Goal: Task Accomplishment & Management: Manage account settings

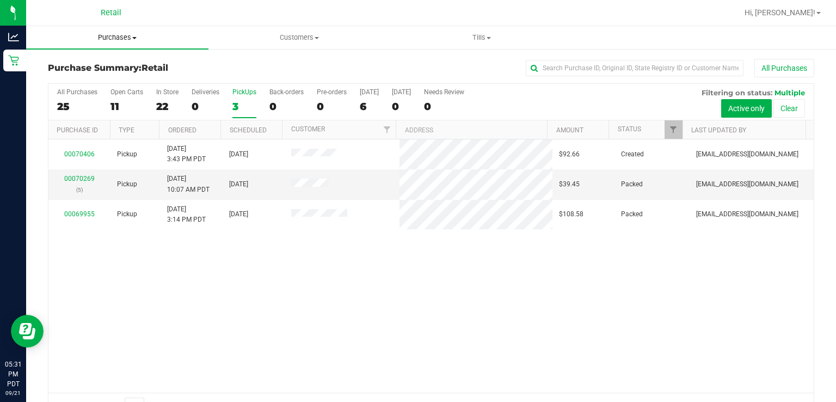
click at [120, 37] on span "Purchases" at bounding box center [117, 38] width 182 height 10
click at [89, 65] on span "Summary of purchases" at bounding box center [82, 65] width 112 height 9
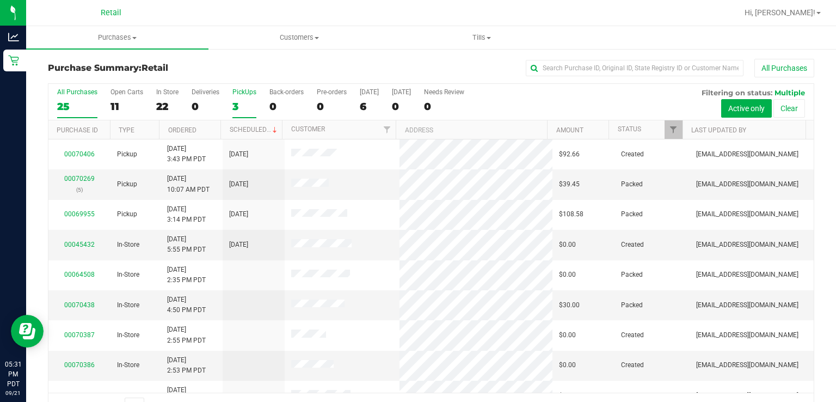
click at [235, 103] on div "3" at bounding box center [244, 106] width 24 height 13
click at [0, 0] on input "PickUps 3" at bounding box center [0, 0] width 0 height 0
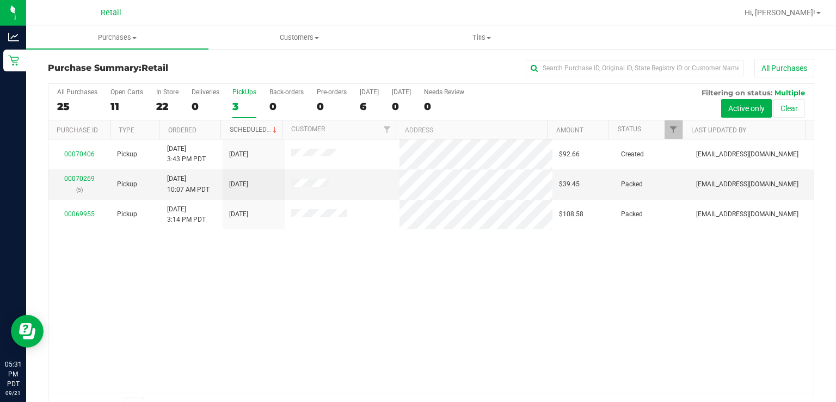
click at [251, 129] on link "Scheduled" at bounding box center [255, 130] width 50 height 8
click at [101, 37] on span "Purchases" at bounding box center [117, 38] width 182 height 10
click at [69, 63] on span "Summary of purchases" at bounding box center [82, 65] width 112 height 9
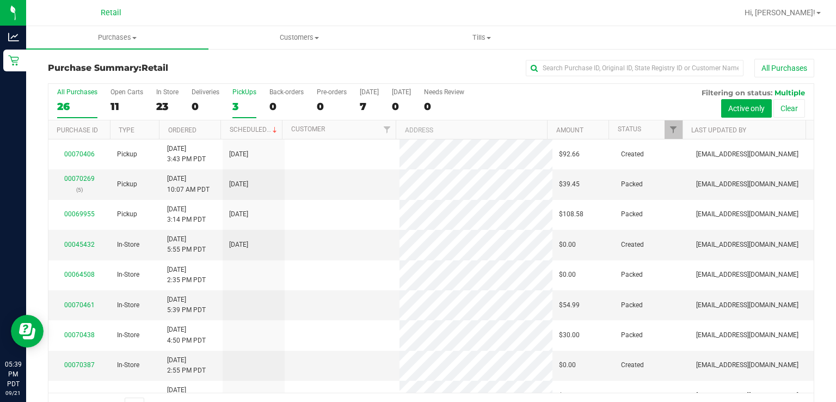
click at [249, 96] on label "PickUps 3" at bounding box center [244, 103] width 24 height 30
click at [0, 0] on input "PickUps 3" at bounding box center [0, 0] width 0 height 0
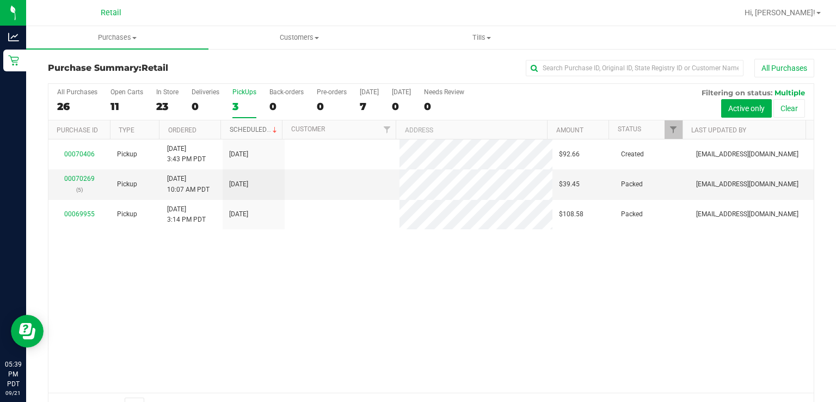
click at [241, 128] on link "Scheduled" at bounding box center [255, 130] width 50 height 8
click at [244, 100] on div "3" at bounding box center [244, 106] width 24 height 13
click at [0, 0] on input "PickUps 3" at bounding box center [0, 0] width 0 height 0
click at [238, 89] on div "PickUps" at bounding box center [244, 92] width 24 height 8
click at [0, 0] on input "PickUps 3" at bounding box center [0, 0] width 0 height 0
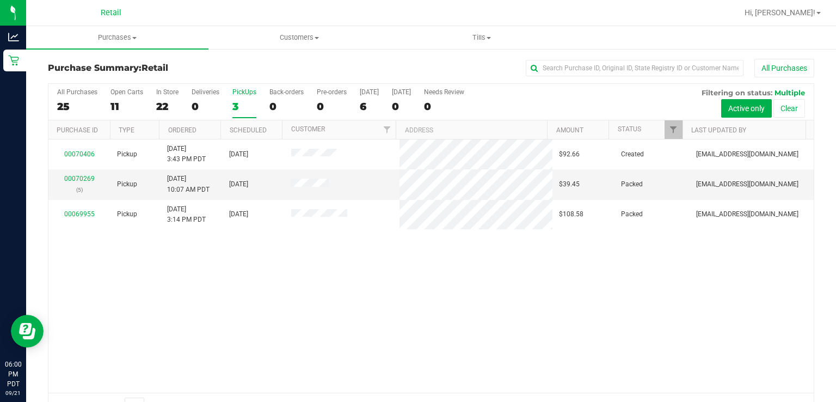
click at [243, 97] on label "PickUps 3" at bounding box center [244, 103] width 24 height 30
click at [0, 0] on input "PickUps 3" at bounding box center [0, 0] width 0 height 0
click at [115, 46] on uib-tab-heading "Purchases Summary of purchases Fulfillment All purchases" at bounding box center [117, 37] width 182 height 23
click at [71, 64] on span "Summary of purchases" at bounding box center [82, 65] width 112 height 9
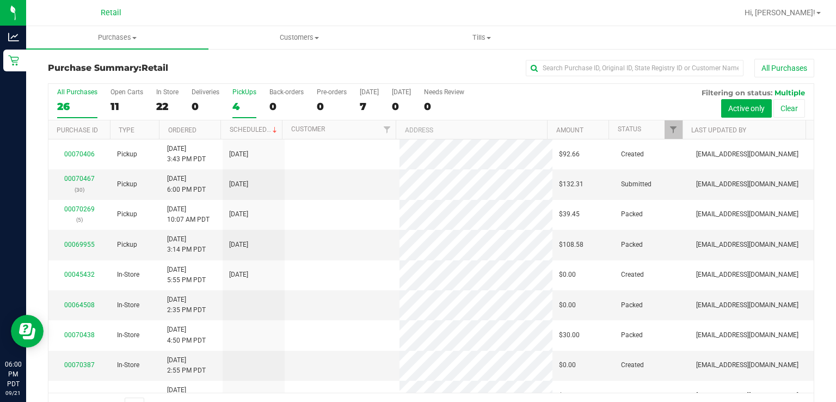
click at [243, 101] on div "4" at bounding box center [244, 106] width 24 height 13
click at [0, 0] on input "PickUps 4" at bounding box center [0, 0] width 0 height 0
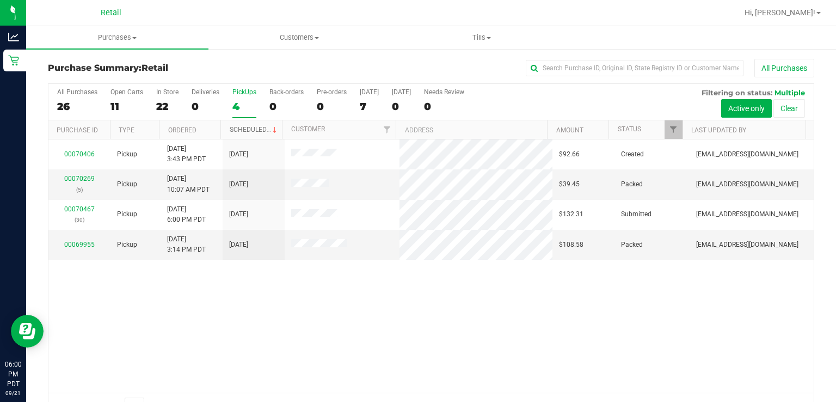
click at [240, 128] on link "Scheduled" at bounding box center [255, 130] width 50 height 8
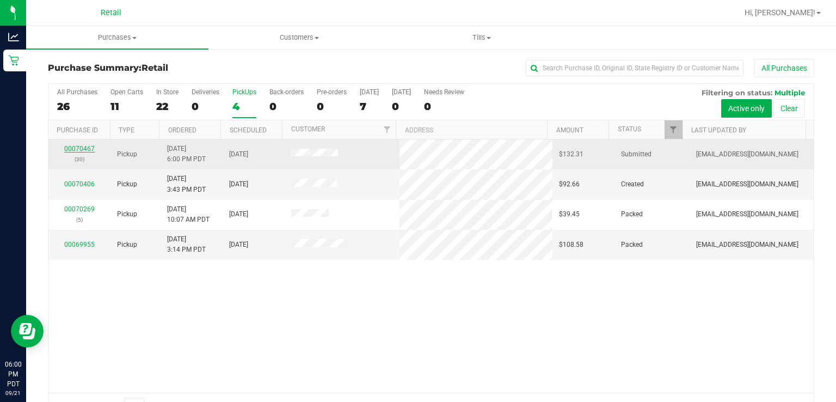
click at [67, 151] on link "00070467" at bounding box center [79, 149] width 30 height 8
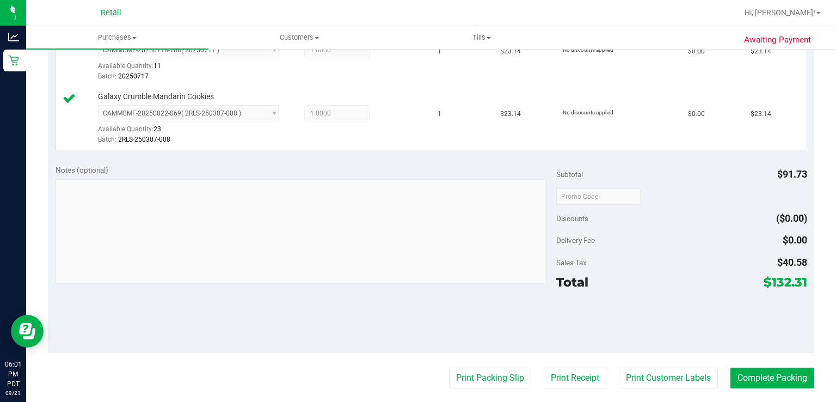
scroll to position [459, 0]
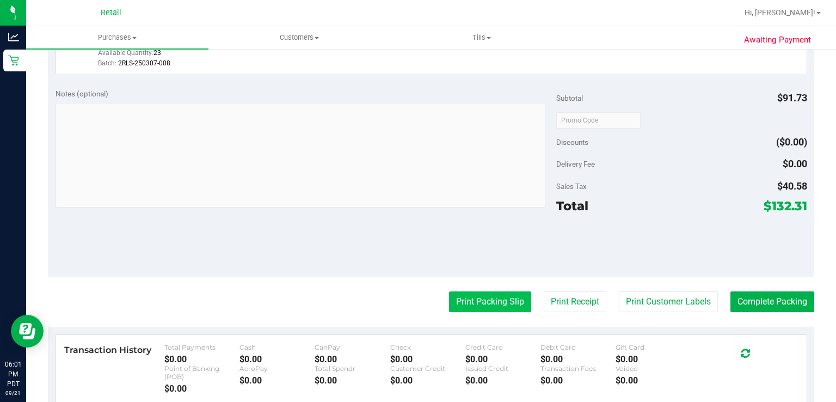
click at [475, 292] on button "Print Packing Slip" at bounding box center [490, 301] width 82 height 21
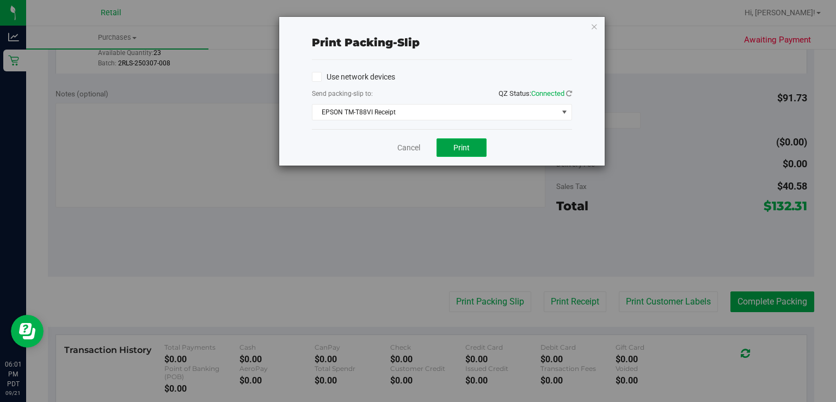
click at [462, 155] on button "Print" at bounding box center [462, 147] width 50 height 19
click at [414, 162] on div "Cancel Print" at bounding box center [442, 147] width 260 height 36
click at [409, 149] on link "Cancel" at bounding box center [408, 147] width 23 height 11
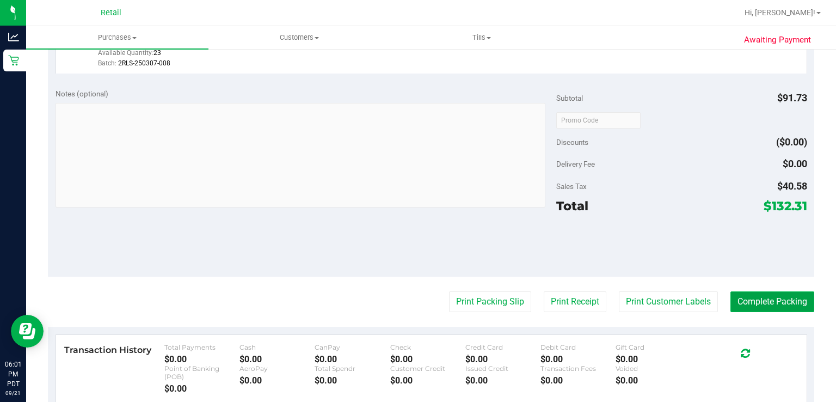
click at [782, 300] on button "Complete Packing" at bounding box center [773, 301] width 84 height 21
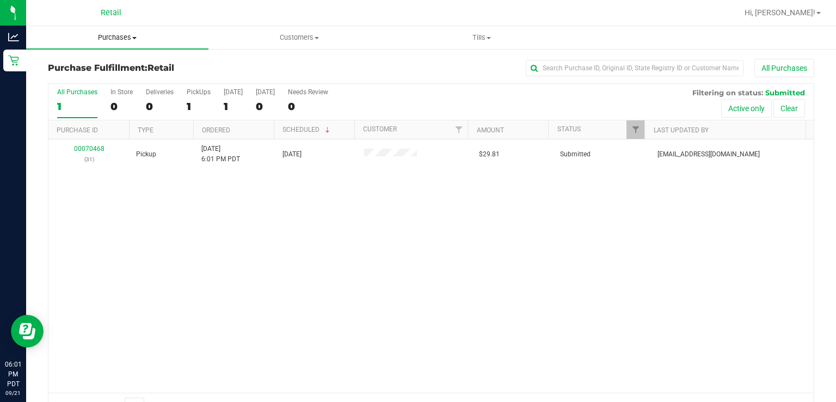
click at [114, 45] on uib-tab-heading "Purchases Summary of purchases Fulfillment All purchases" at bounding box center [117, 37] width 182 height 23
click at [89, 66] on span "Summary of purchases" at bounding box center [82, 65] width 112 height 9
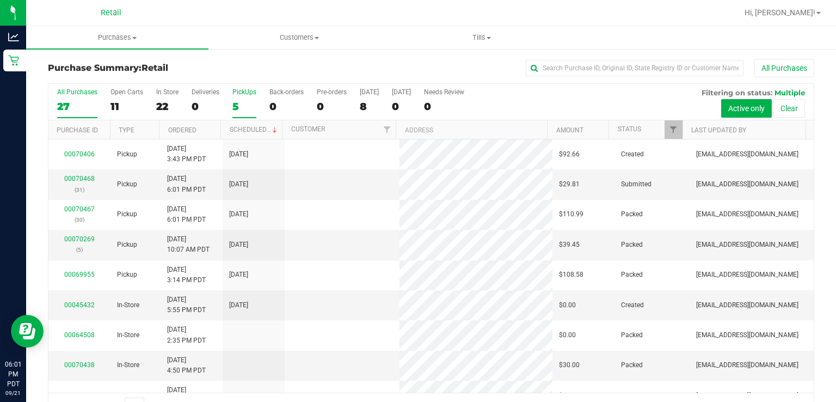
click at [236, 90] on div "PickUps" at bounding box center [244, 92] width 24 height 8
click at [0, 0] on input "PickUps 5" at bounding box center [0, 0] width 0 height 0
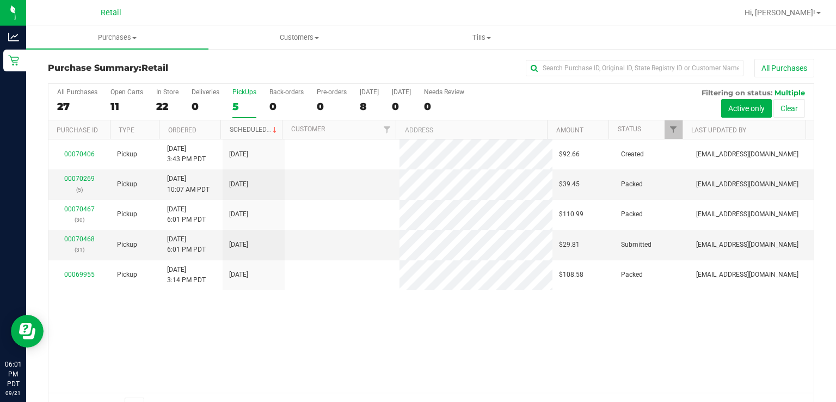
click at [257, 130] on link "Scheduled" at bounding box center [255, 130] width 50 height 8
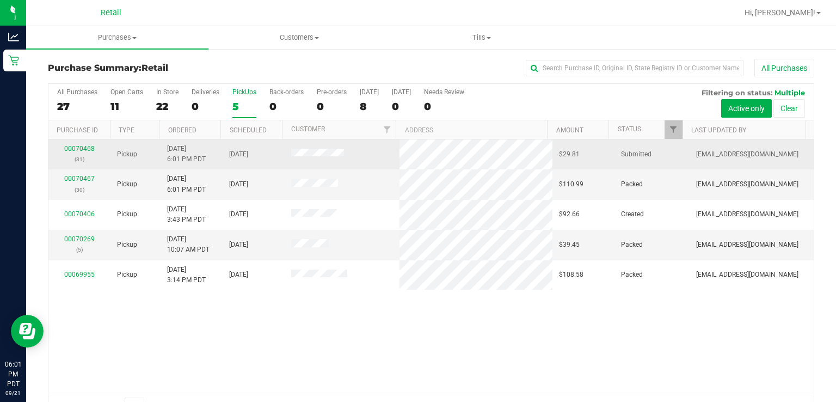
click at [75, 161] on p "(31)" at bounding box center [79, 159] width 49 height 10
click at [74, 148] on link "00070468" at bounding box center [79, 149] width 30 height 8
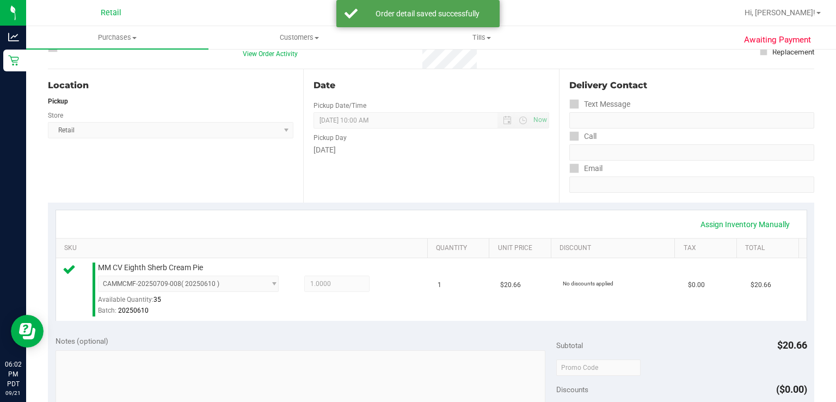
scroll to position [257, 0]
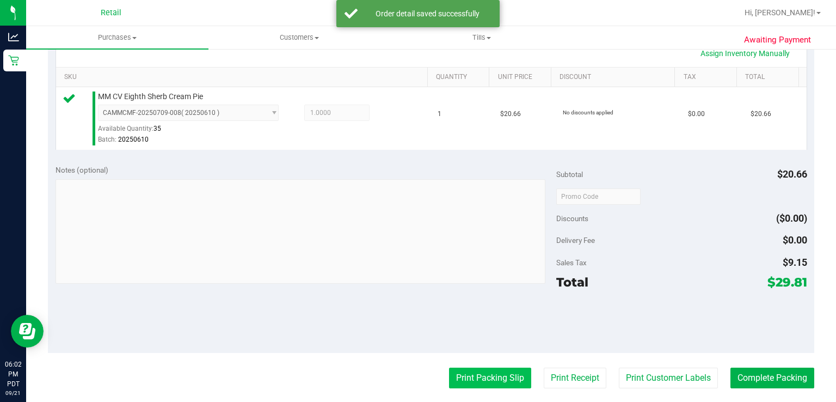
click at [474, 378] on button "Print Packing Slip" at bounding box center [490, 377] width 82 height 21
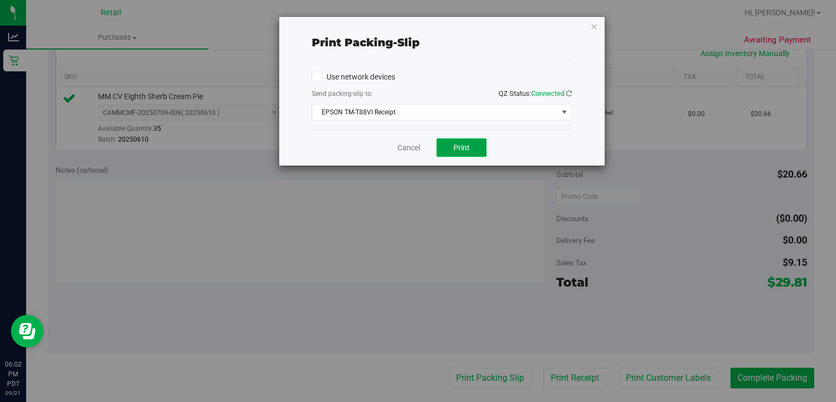
click at [465, 149] on span "Print" at bounding box center [461, 147] width 16 height 9
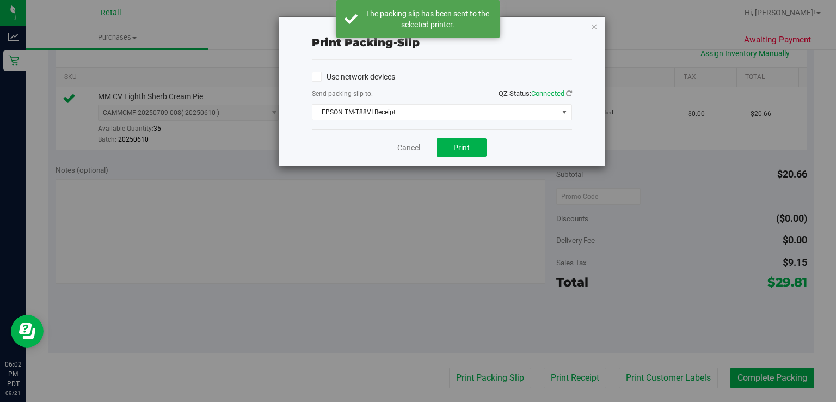
click at [415, 147] on link "Cancel" at bounding box center [408, 147] width 23 height 11
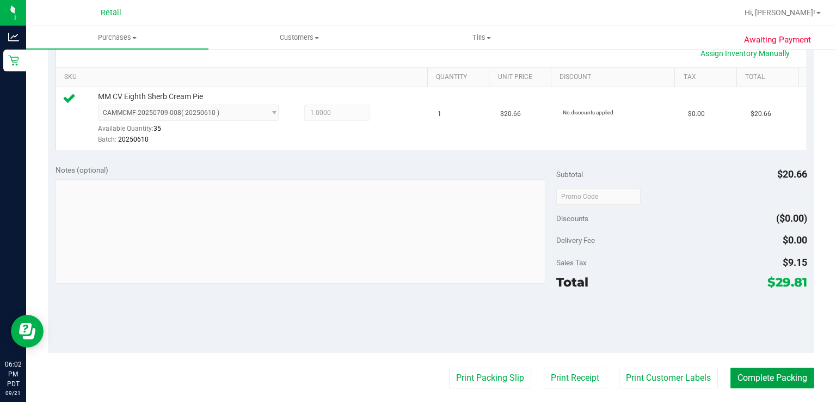
click at [766, 375] on button "Complete Packing" at bounding box center [773, 377] width 84 height 21
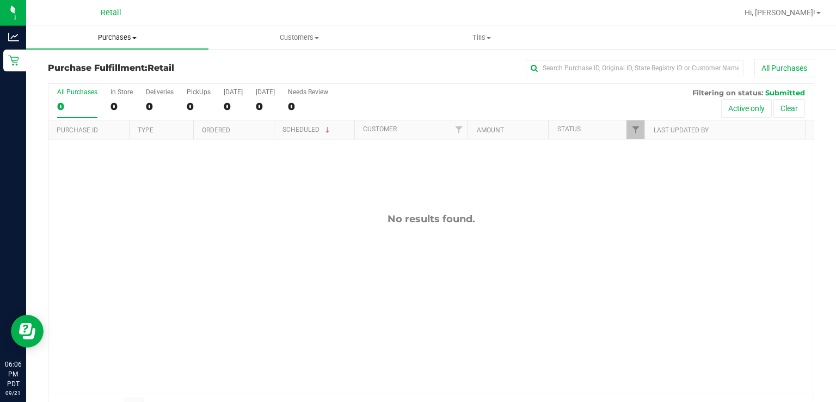
click at [105, 37] on span "Purchases" at bounding box center [117, 38] width 182 height 10
click at [94, 62] on span "Summary of purchases" at bounding box center [82, 65] width 112 height 9
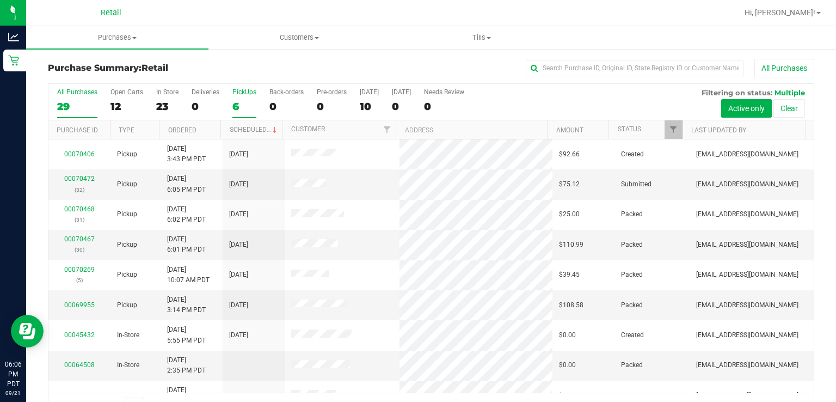
click at [245, 89] on div "PickUps" at bounding box center [244, 92] width 24 height 8
click at [0, 0] on input "PickUps 6" at bounding box center [0, 0] width 0 height 0
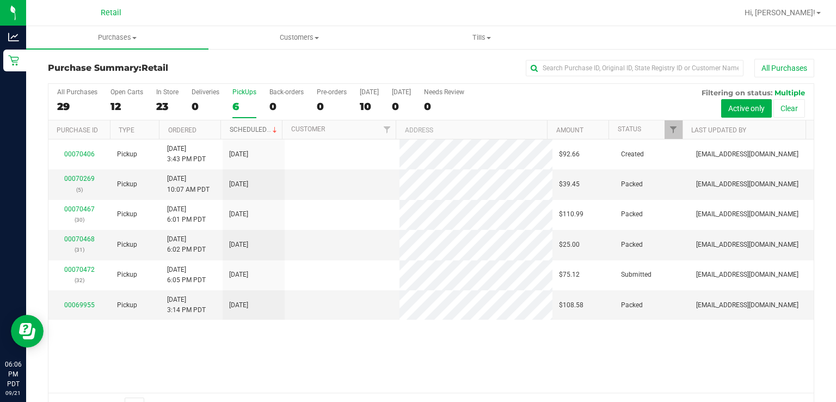
click at [246, 130] on link "Scheduled" at bounding box center [255, 130] width 50 height 8
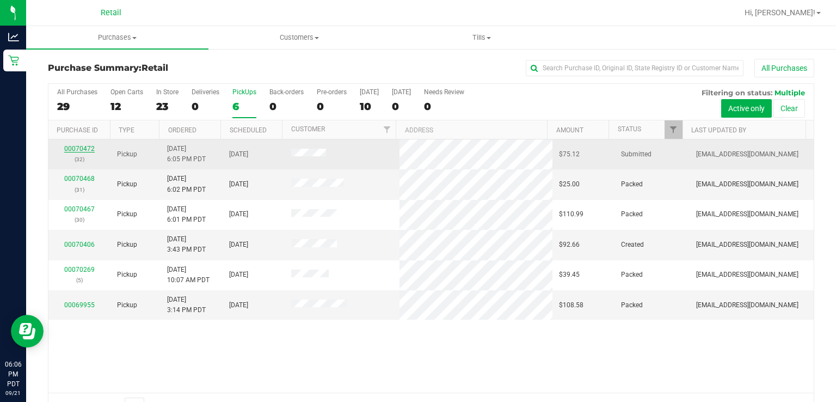
click at [66, 150] on link "00070472" at bounding box center [79, 149] width 30 height 8
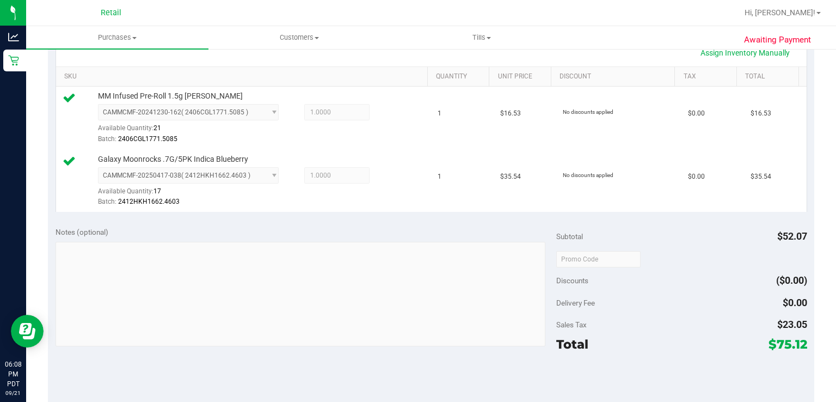
scroll to position [303, 0]
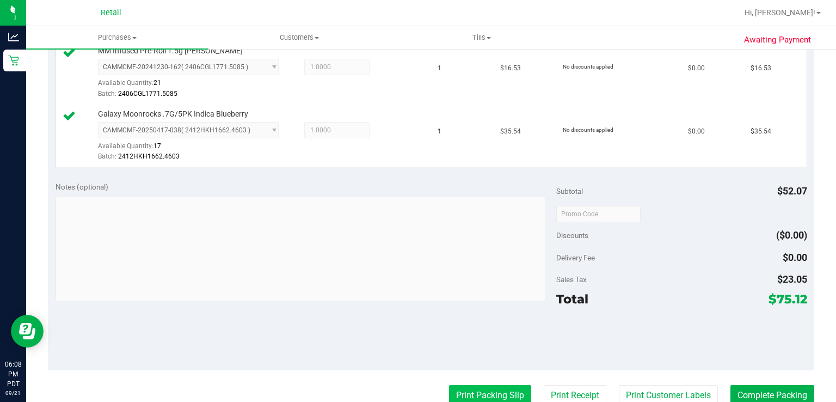
click at [483, 392] on button "Print Packing Slip" at bounding box center [490, 395] width 82 height 21
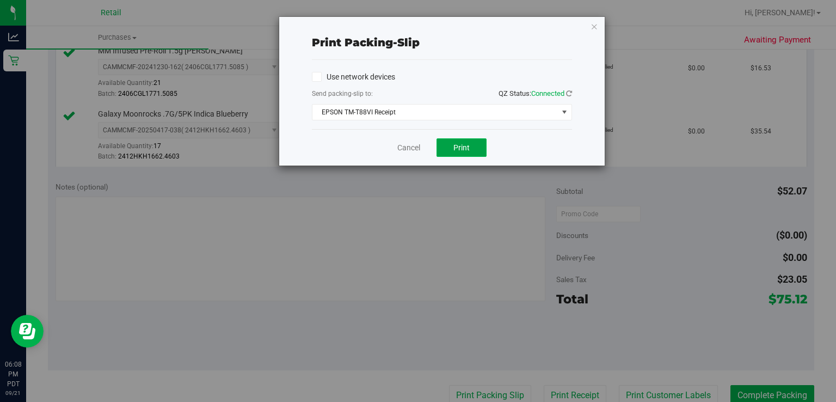
click at [466, 152] on button "Print" at bounding box center [462, 147] width 50 height 19
click at [412, 150] on link "Cancel" at bounding box center [408, 147] width 23 height 11
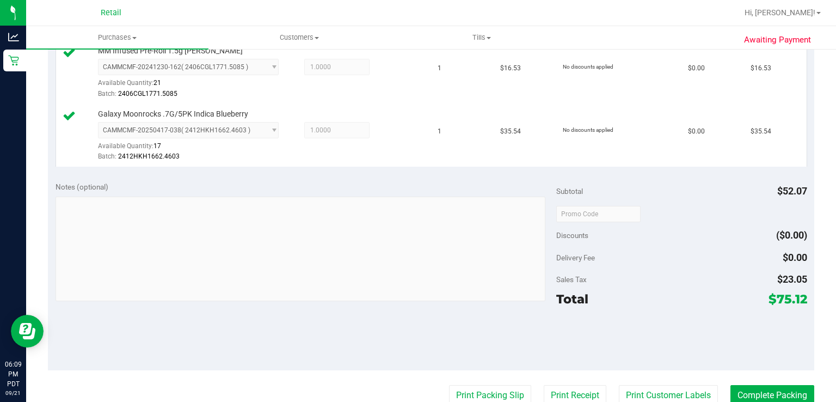
scroll to position [305, 0]
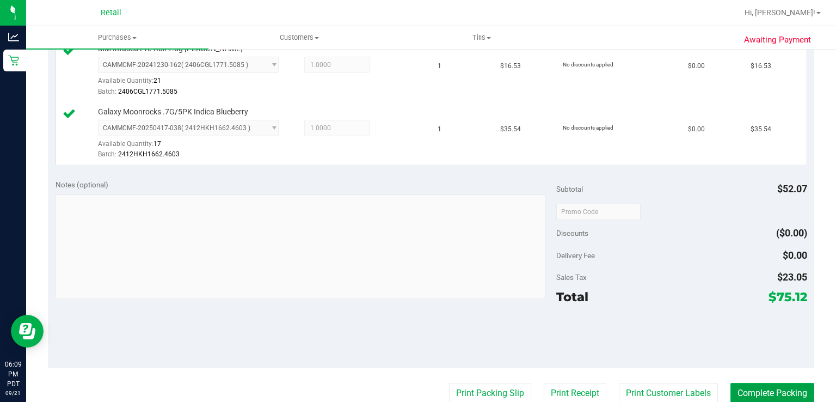
click at [771, 391] on button "Complete Packing" at bounding box center [773, 393] width 84 height 21
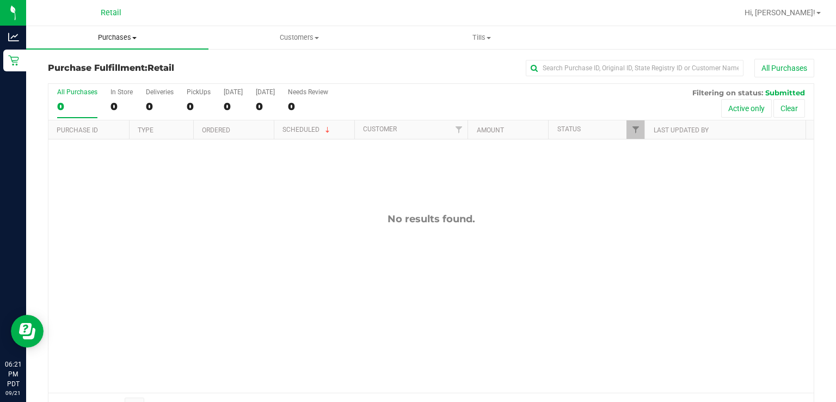
click at [111, 38] on span "Purchases" at bounding box center [117, 38] width 182 height 10
click at [102, 63] on span "Summary of purchases" at bounding box center [82, 65] width 112 height 9
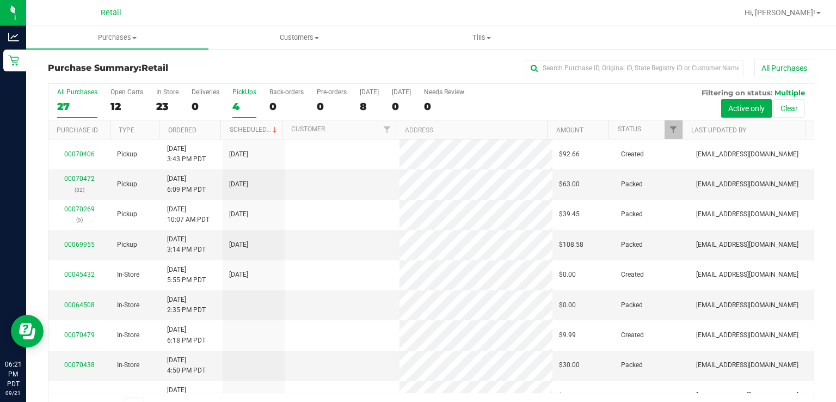
click at [233, 100] on div "4" at bounding box center [244, 106] width 24 height 13
click at [0, 0] on input "PickUps 4" at bounding box center [0, 0] width 0 height 0
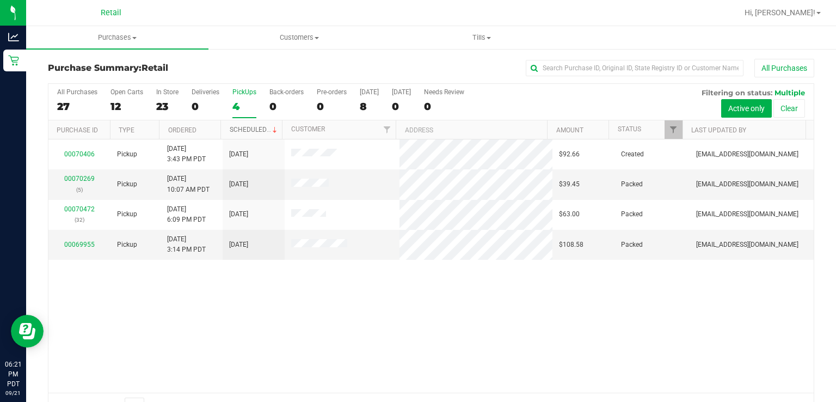
click at [250, 128] on link "Scheduled" at bounding box center [255, 130] width 50 height 8
click at [237, 90] on div "PickUps" at bounding box center [244, 92] width 24 height 8
click at [0, 0] on input "PickUps 4" at bounding box center [0, 0] width 0 height 0
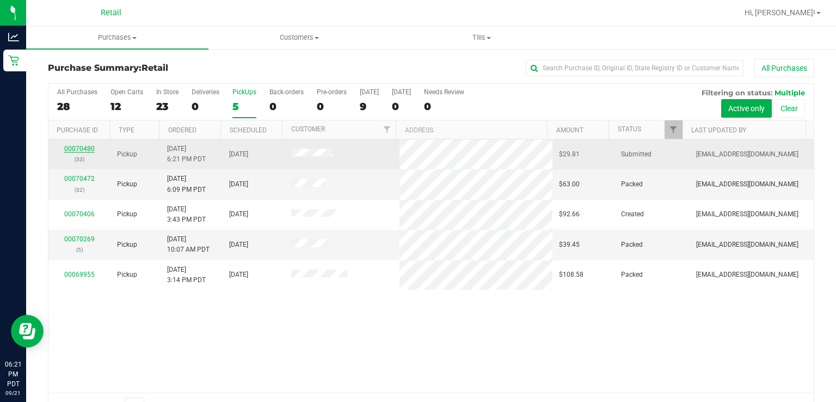
click at [83, 151] on link "00070480" at bounding box center [79, 149] width 30 height 8
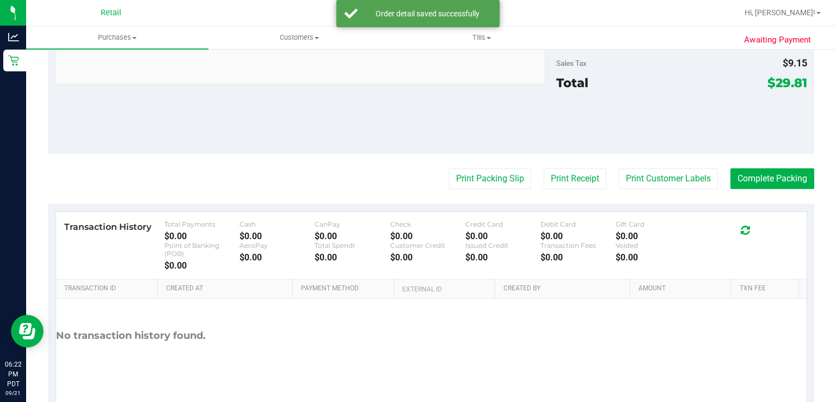
scroll to position [458, 0]
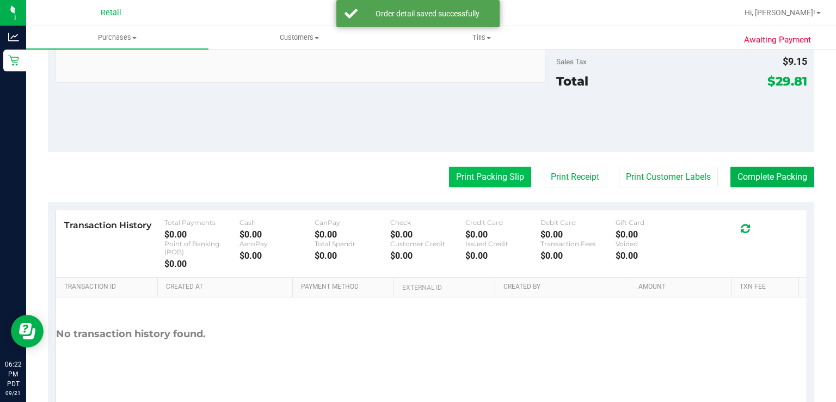
click at [472, 176] on button "Print Packing Slip" at bounding box center [490, 177] width 82 height 21
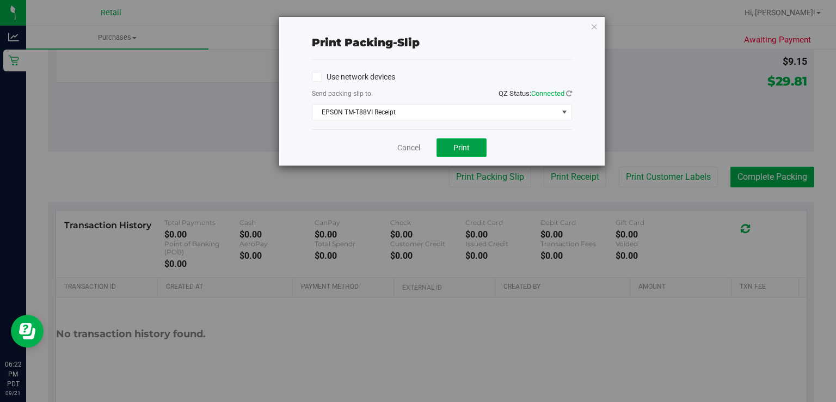
click at [468, 151] on span "Print" at bounding box center [461, 147] width 16 height 9
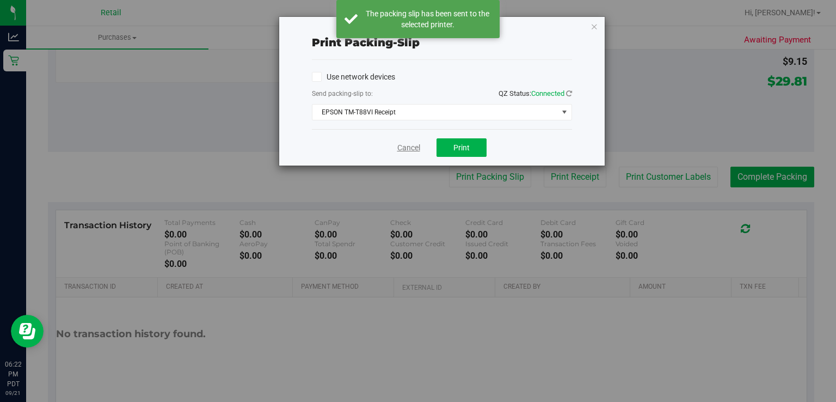
click at [409, 149] on link "Cancel" at bounding box center [408, 147] width 23 height 11
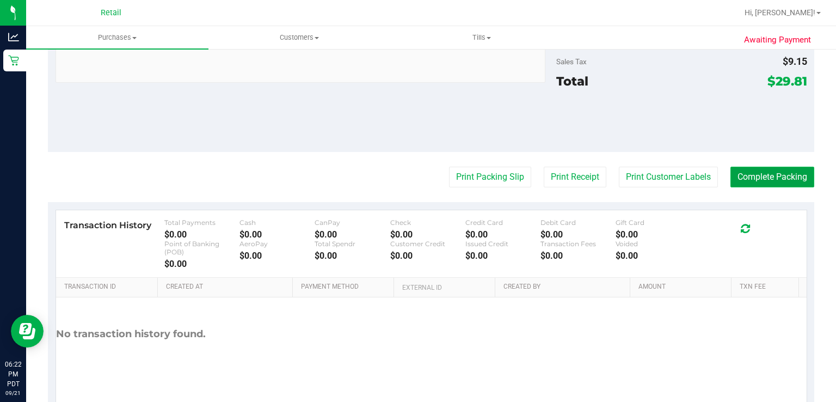
click at [771, 178] on button "Complete Packing" at bounding box center [773, 177] width 84 height 21
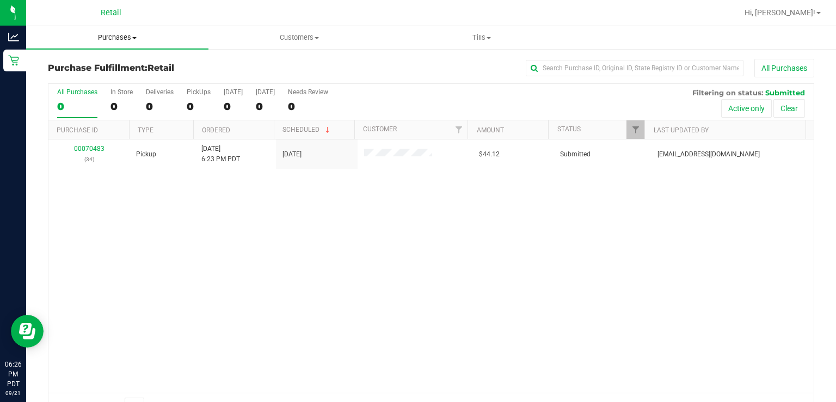
click at [118, 39] on span "Purchases" at bounding box center [117, 38] width 182 height 10
click at [98, 64] on span "Summary of purchases" at bounding box center [82, 65] width 112 height 9
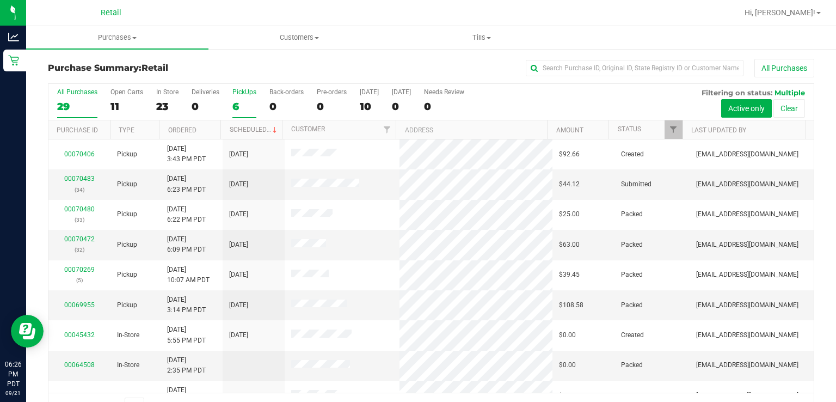
click at [243, 91] on div "PickUps" at bounding box center [244, 92] width 24 height 8
click at [0, 0] on input "PickUps 6" at bounding box center [0, 0] width 0 height 0
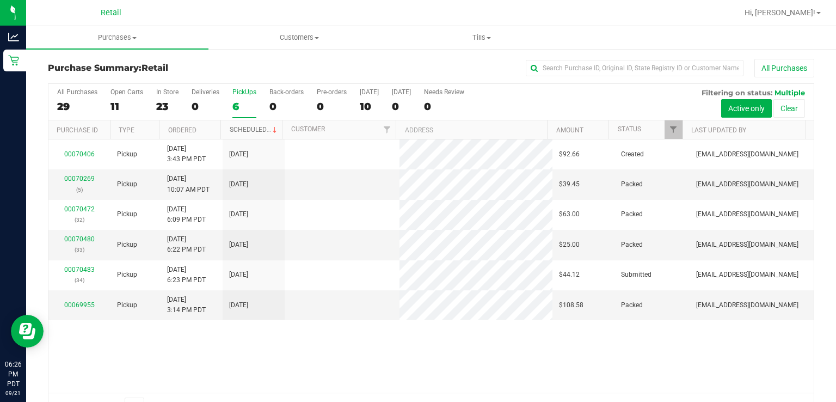
click at [246, 128] on link "Scheduled" at bounding box center [255, 130] width 50 height 8
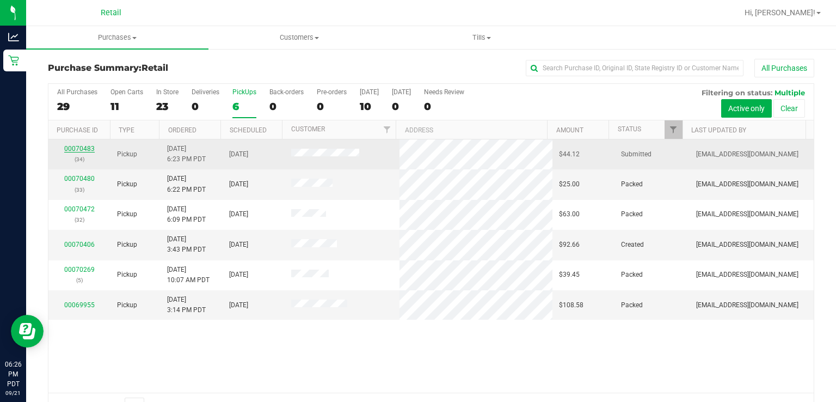
click at [87, 146] on link "00070483" at bounding box center [79, 149] width 30 height 8
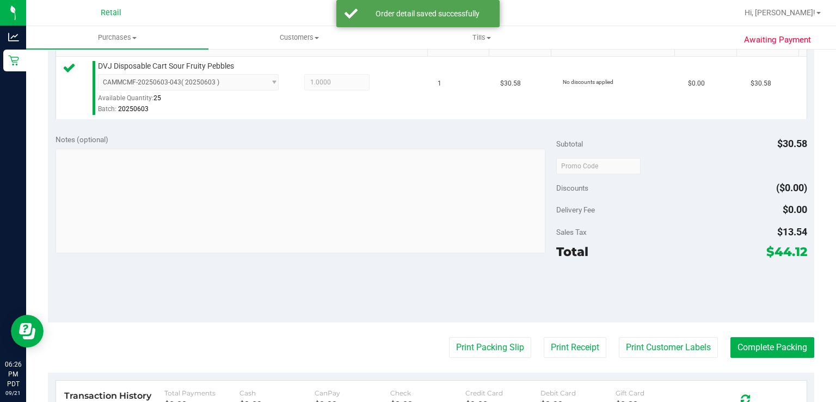
scroll to position [291, 0]
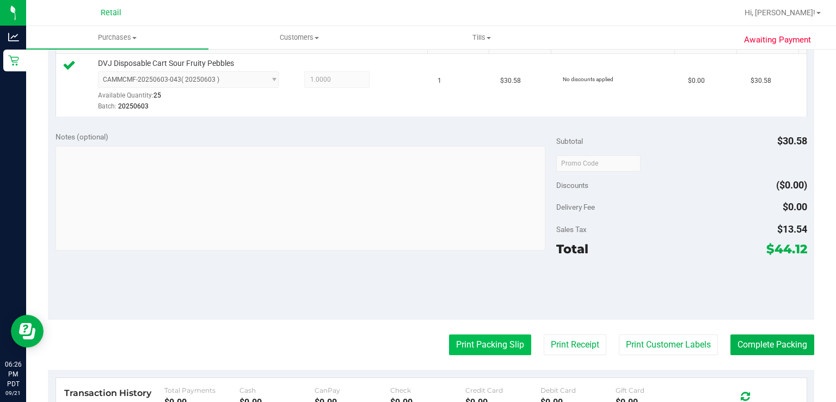
click at [464, 342] on button "Print Packing Slip" at bounding box center [490, 344] width 82 height 21
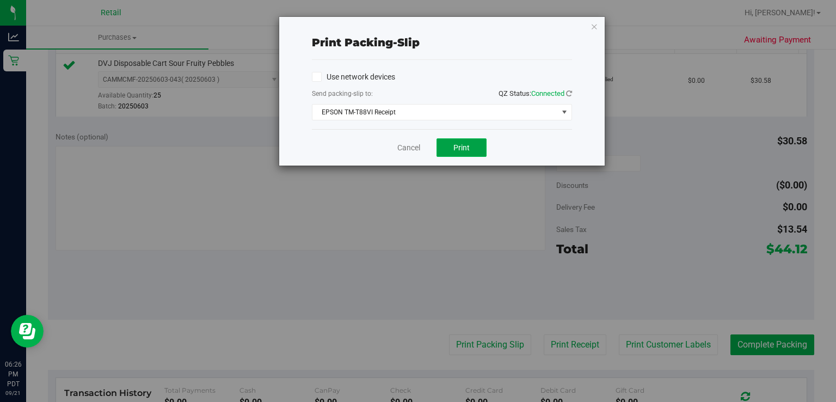
click at [458, 150] on span "Print" at bounding box center [461, 147] width 16 height 9
click at [401, 147] on link "Cancel" at bounding box center [408, 147] width 23 height 11
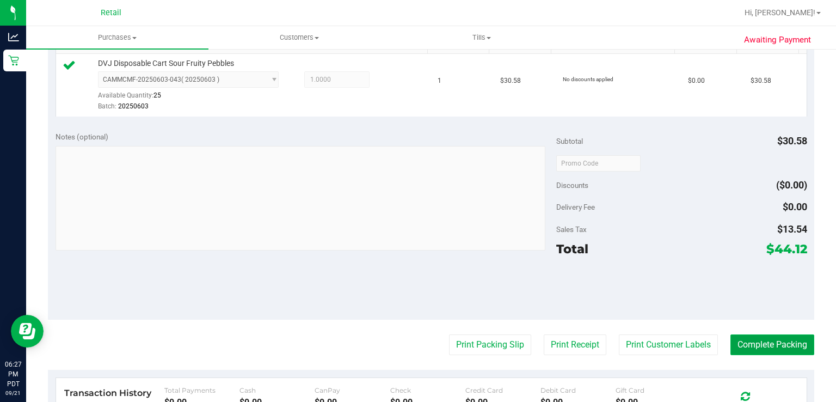
click at [769, 346] on button "Complete Packing" at bounding box center [773, 344] width 84 height 21
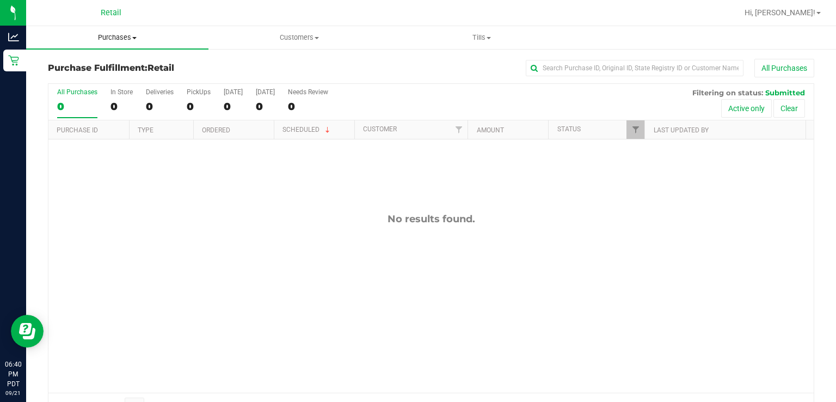
click at [105, 44] on uib-tab-heading "Purchases Summary of purchases Fulfillment All purchases" at bounding box center [117, 37] width 182 height 23
click at [109, 67] on span "Summary of purchases" at bounding box center [82, 65] width 112 height 9
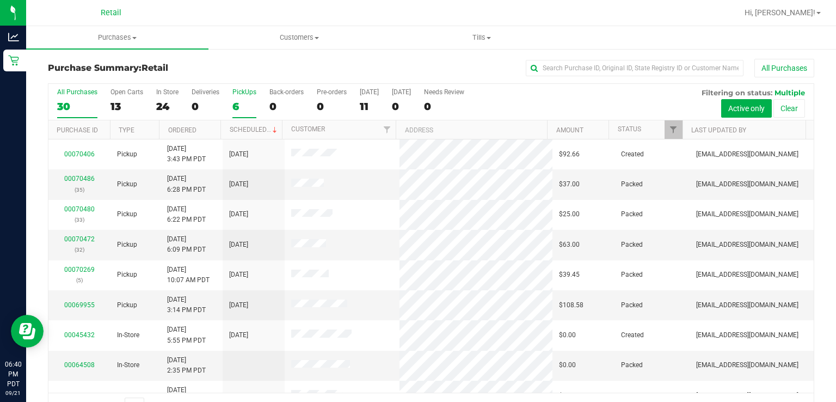
click at [239, 90] on div "PickUps" at bounding box center [244, 92] width 24 height 8
click at [0, 0] on input "PickUps 6" at bounding box center [0, 0] width 0 height 0
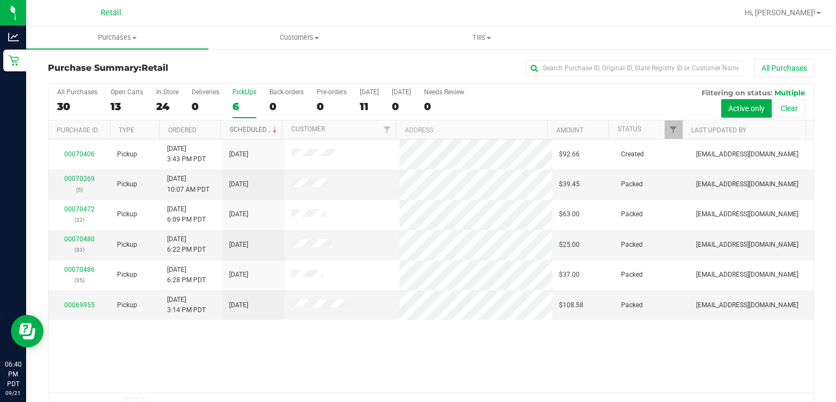
click at [260, 130] on link "Scheduled" at bounding box center [255, 130] width 50 height 8
click at [115, 39] on span "Purchases" at bounding box center [117, 38] width 182 height 10
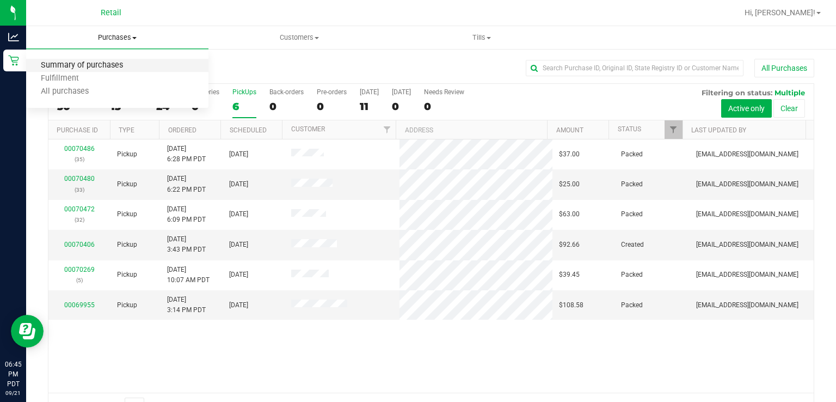
click at [90, 70] on span "Summary of purchases" at bounding box center [82, 65] width 112 height 9
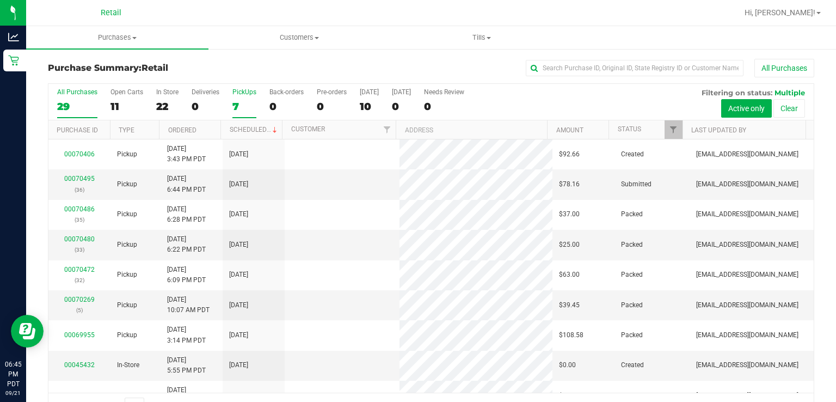
click at [238, 97] on label "PickUps 7" at bounding box center [244, 103] width 24 height 30
click at [0, 0] on input "PickUps 7" at bounding box center [0, 0] width 0 height 0
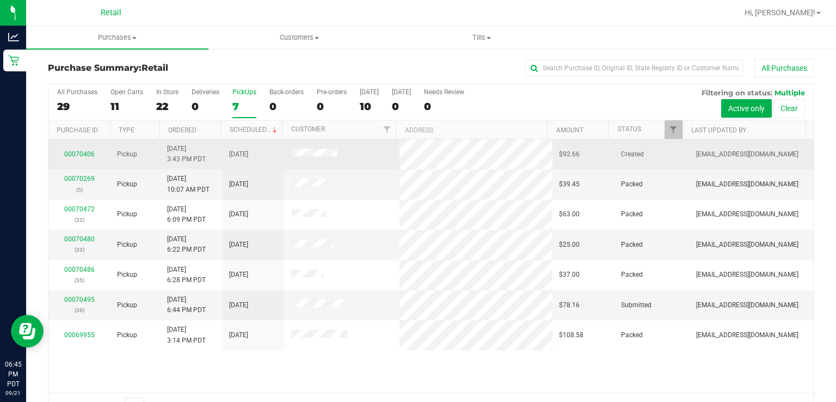
click at [262, 142] on td "[DATE]" at bounding box center [254, 154] width 62 height 30
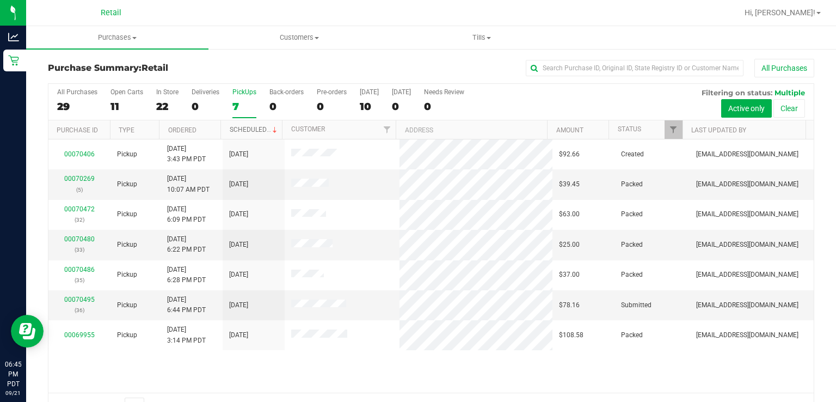
click at [271, 128] on span at bounding box center [275, 130] width 9 height 9
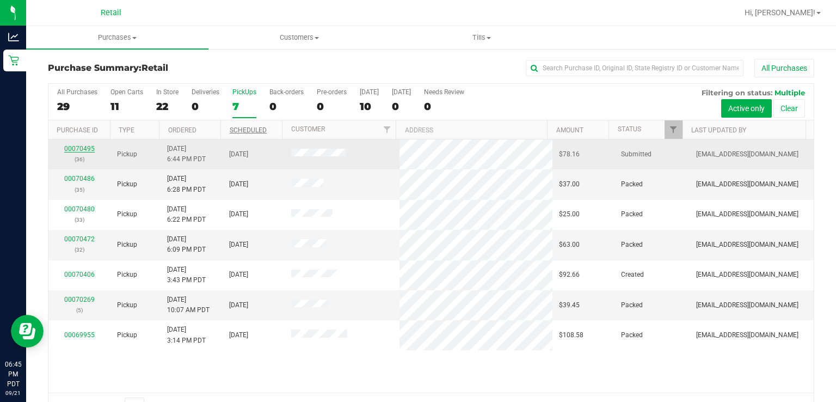
click at [79, 147] on link "00070495" at bounding box center [79, 149] width 30 height 8
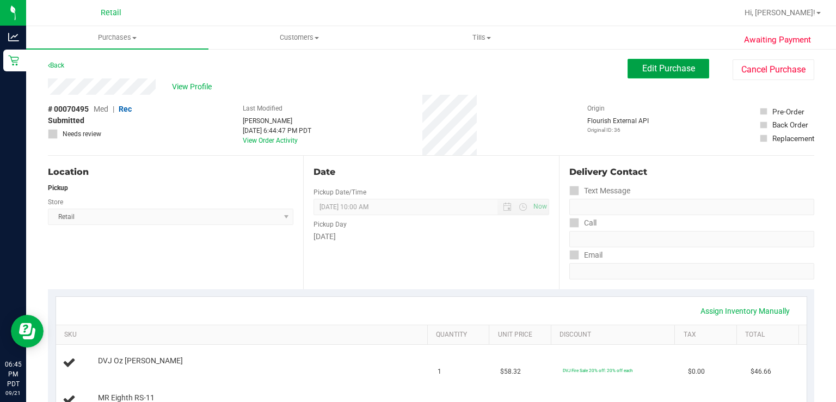
click at [665, 66] on span "Edit Purchase" at bounding box center [668, 68] width 53 height 10
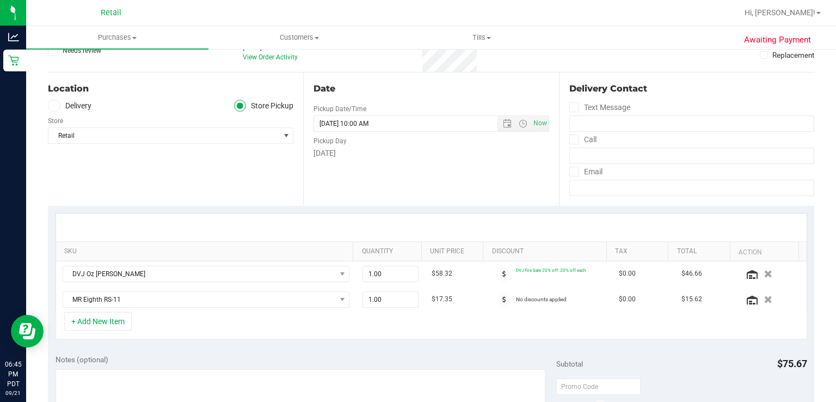
scroll to position [87, 0]
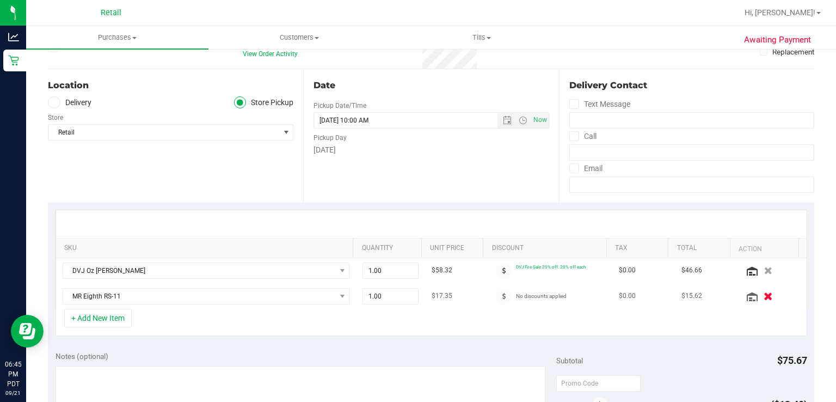
click at [764, 297] on icon "button" at bounding box center [768, 296] width 9 height 8
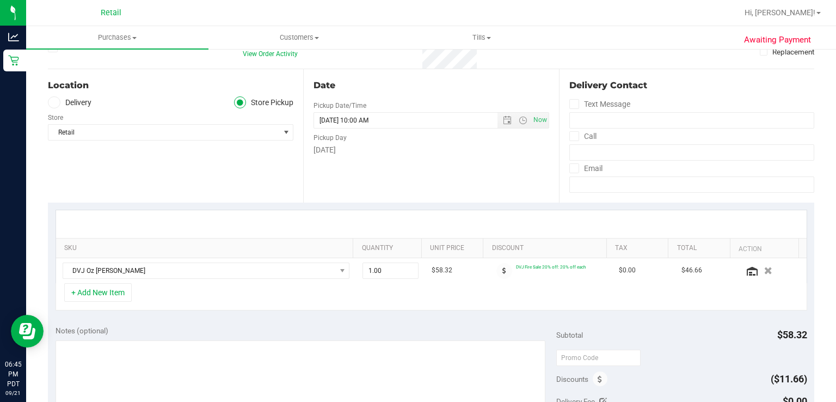
scroll to position [0, 0]
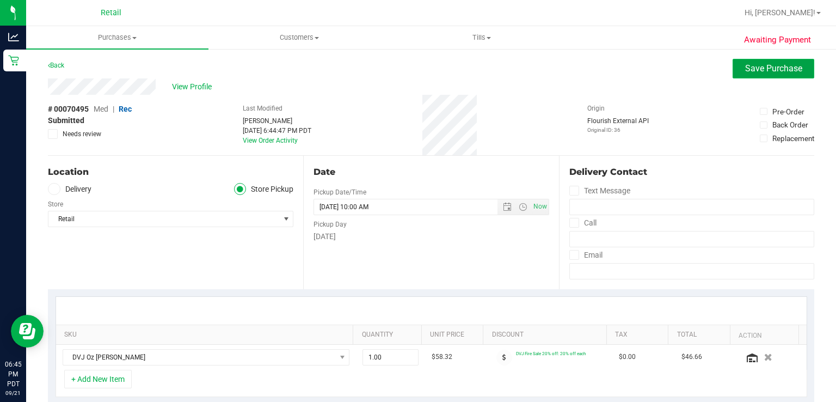
click at [750, 66] on span "Save Purchase" at bounding box center [773, 68] width 57 height 10
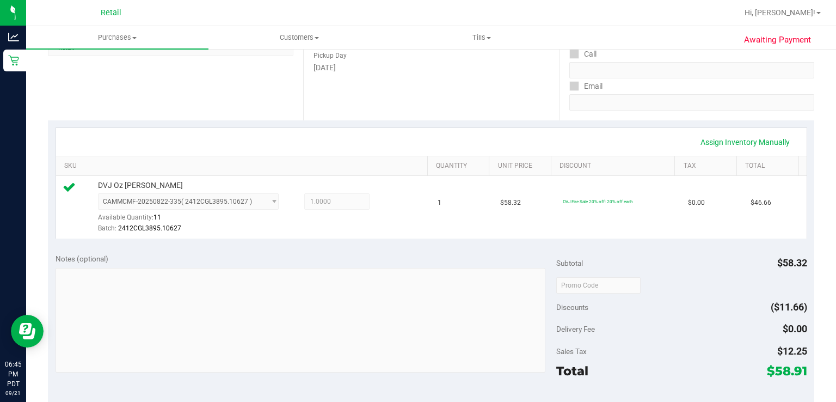
scroll to position [250, 0]
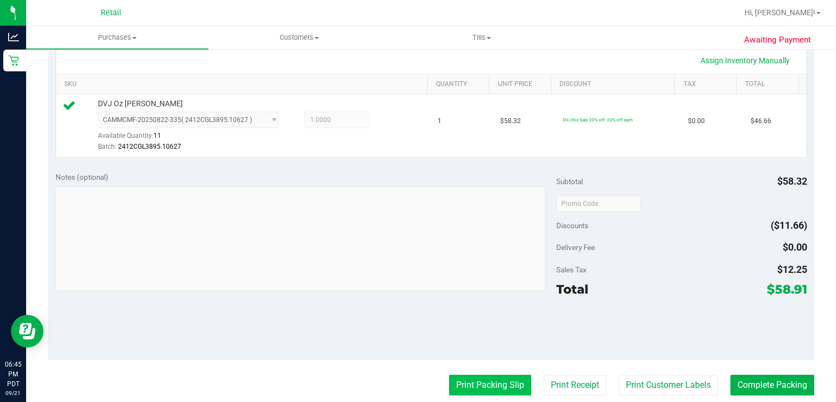
click at [462, 387] on button "Print Packing Slip" at bounding box center [490, 385] width 82 height 21
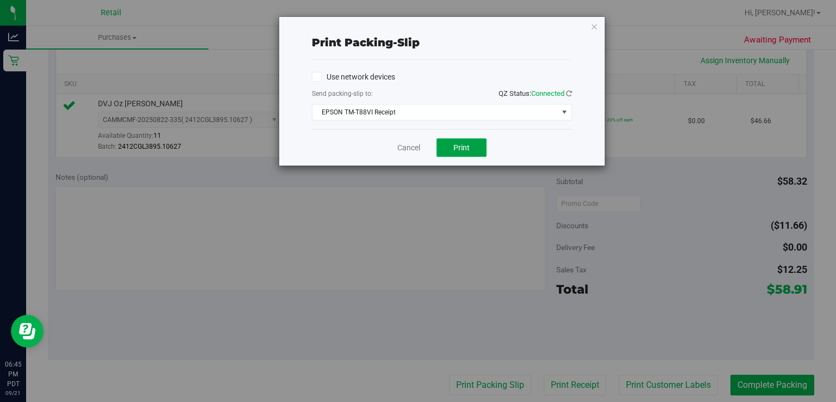
click at [462, 148] on span "Print" at bounding box center [461, 147] width 16 height 9
click at [408, 148] on link "Cancel" at bounding box center [408, 147] width 23 height 11
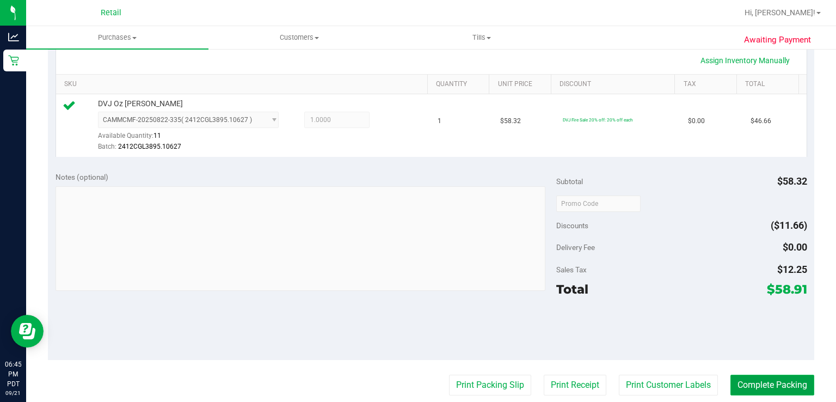
click at [746, 375] on button "Complete Packing" at bounding box center [773, 385] width 84 height 21
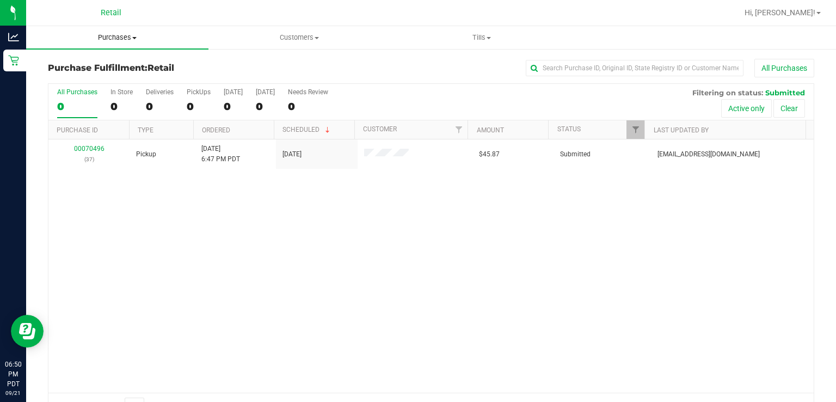
click at [102, 38] on span "Purchases" at bounding box center [117, 38] width 182 height 10
click at [99, 64] on span "Summary of purchases" at bounding box center [82, 65] width 112 height 9
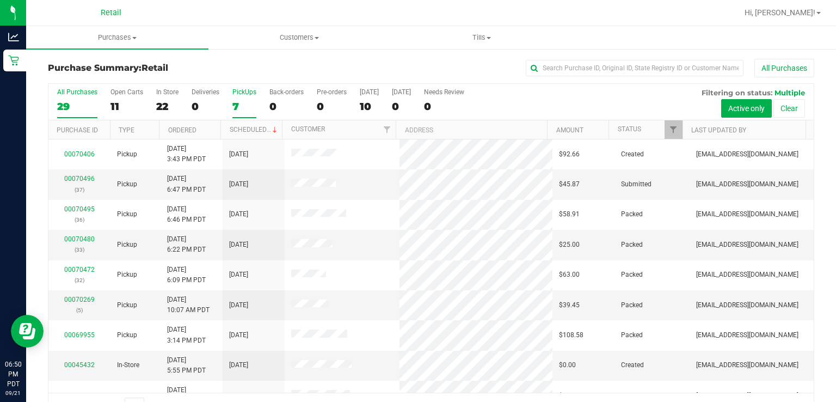
click at [237, 101] on div "7" at bounding box center [244, 106] width 24 height 13
click at [0, 0] on input "PickUps 7" at bounding box center [0, 0] width 0 height 0
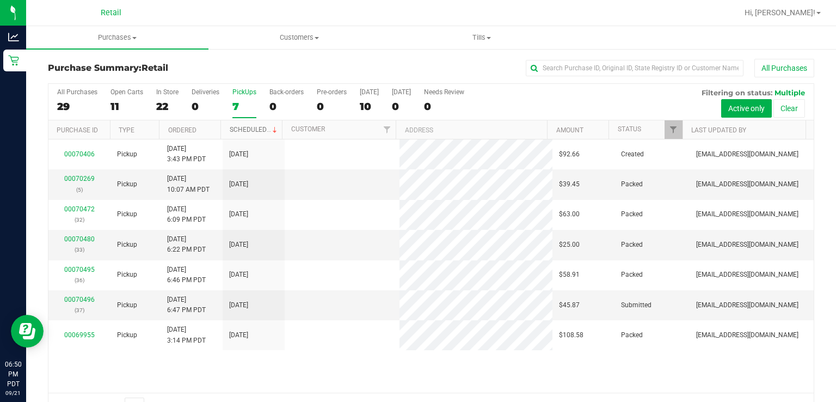
click at [255, 128] on link "Scheduled" at bounding box center [255, 130] width 50 height 8
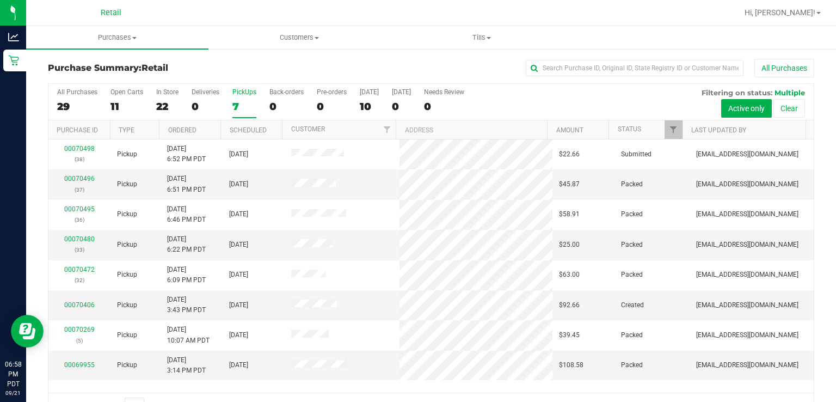
click at [234, 94] on div "PickUps" at bounding box center [244, 92] width 24 height 8
click at [0, 0] on input "PickUps 7" at bounding box center [0, 0] width 0 height 0
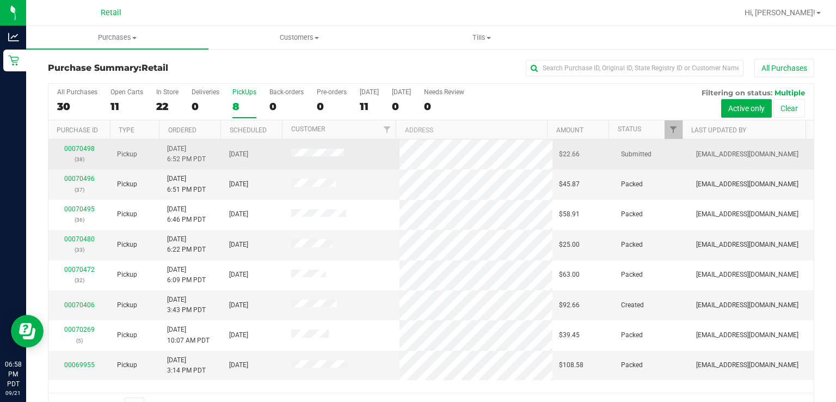
click at [77, 152] on div "00070498 (38)" at bounding box center [79, 154] width 49 height 21
click at [80, 148] on link "00070498" at bounding box center [79, 149] width 30 height 8
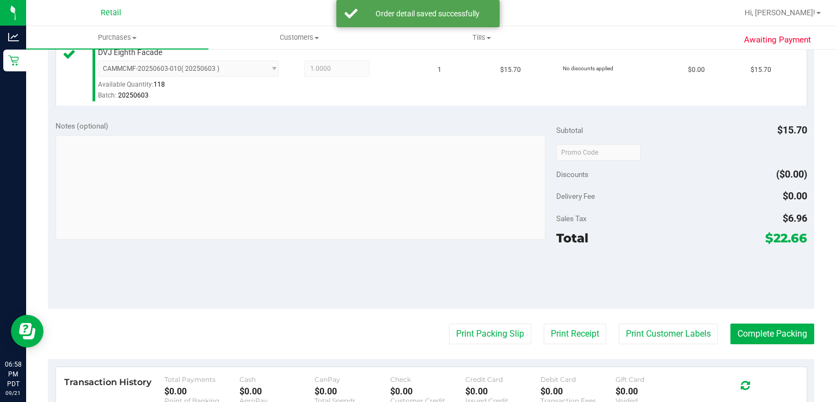
scroll to position [301, 0]
click at [459, 332] on button "Print Packing Slip" at bounding box center [490, 334] width 82 height 21
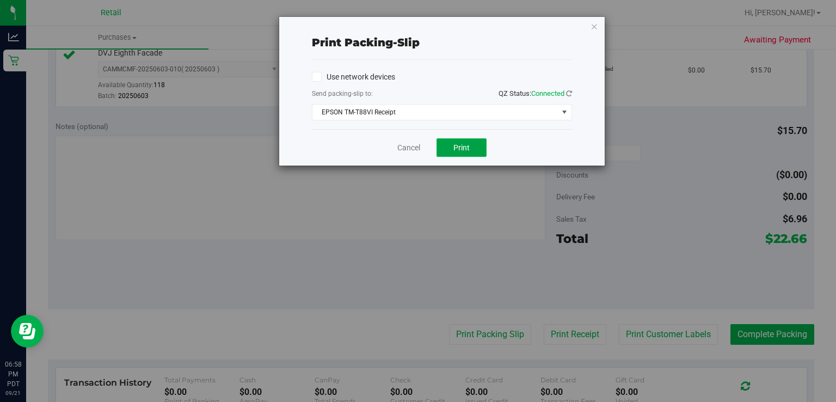
click at [447, 156] on button "Print" at bounding box center [462, 147] width 50 height 19
click at [404, 146] on link "Cancel" at bounding box center [408, 147] width 23 height 11
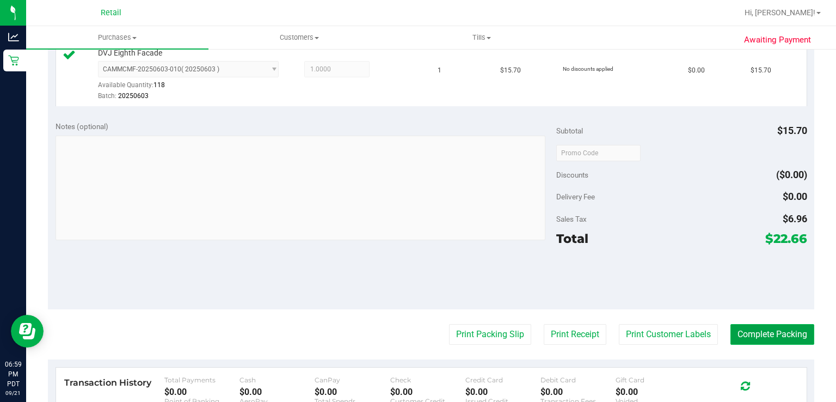
click at [767, 333] on button "Complete Packing" at bounding box center [773, 334] width 84 height 21
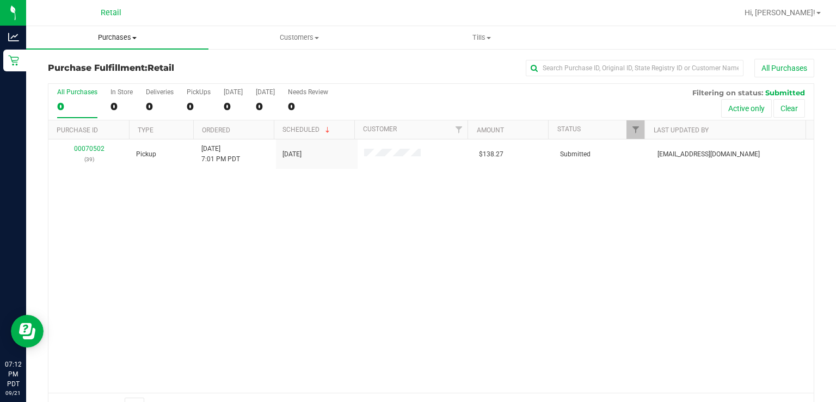
click at [128, 38] on span "Purchases" at bounding box center [117, 38] width 182 height 10
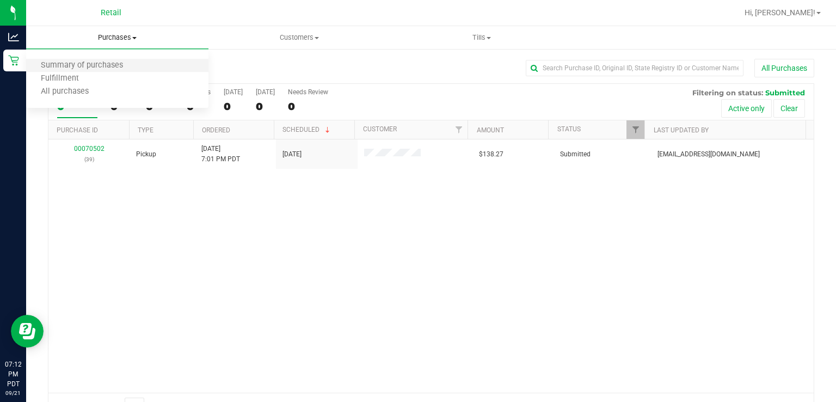
click at [105, 60] on li "Summary of purchases" at bounding box center [117, 65] width 182 height 13
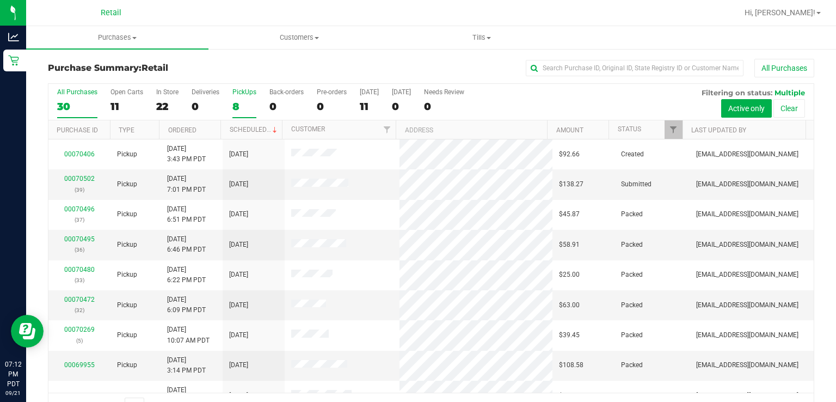
click at [240, 89] on div "PickUps" at bounding box center [244, 92] width 24 height 8
click at [0, 0] on input "PickUps 8" at bounding box center [0, 0] width 0 height 0
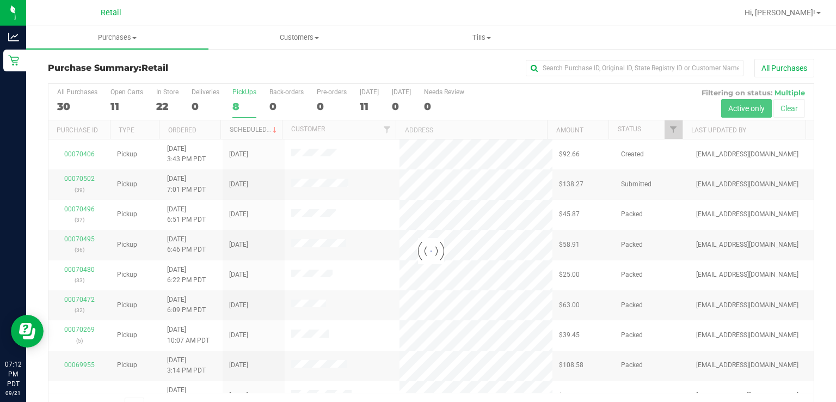
click at [257, 130] on link "Scheduled" at bounding box center [255, 130] width 50 height 8
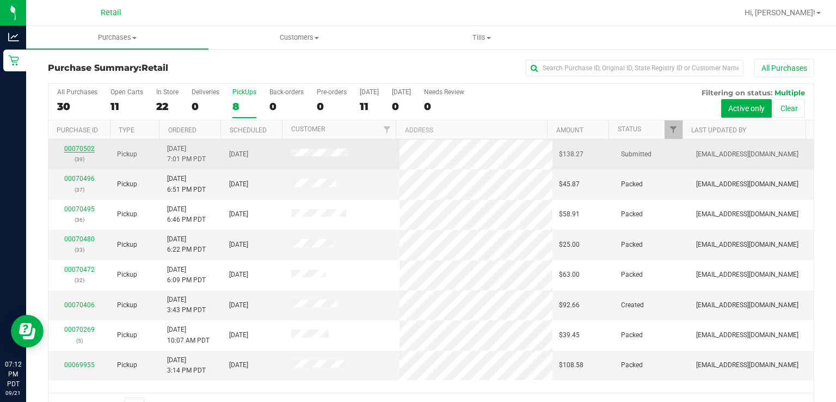
click at [78, 145] on link "00070502" at bounding box center [79, 149] width 30 height 8
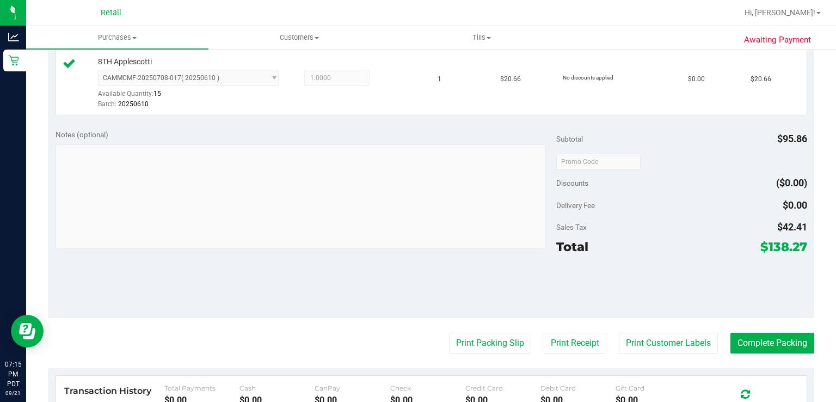
scroll to position [545, 0]
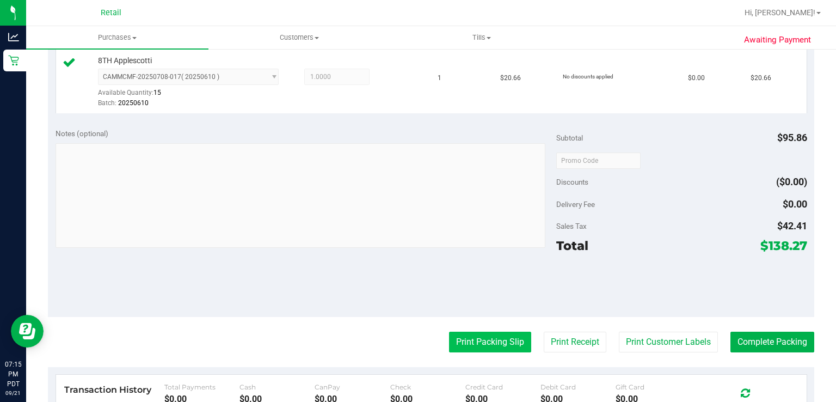
click at [477, 342] on button "Print Packing Slip" at bounding box center [490, 342] width 82 height 21
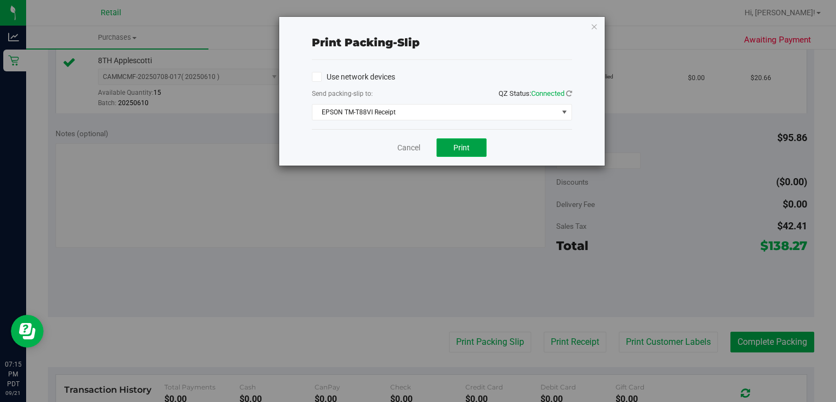
click at [466, 145] on span "Print" at bounding box center [461, 147] width 16 height 9
click at [403, 150] on link "Cancel" at bounding box center [408, 147] width 23 height 11
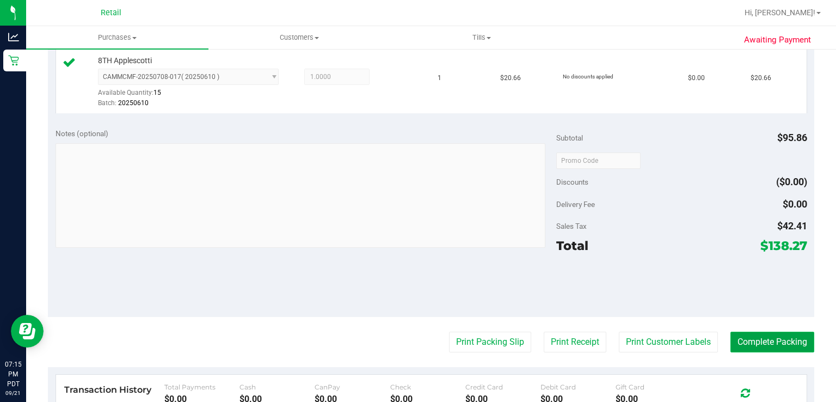
click at [739, 344] on button "Complete Packing" at bounding box center [773, 342] width 84 height 21
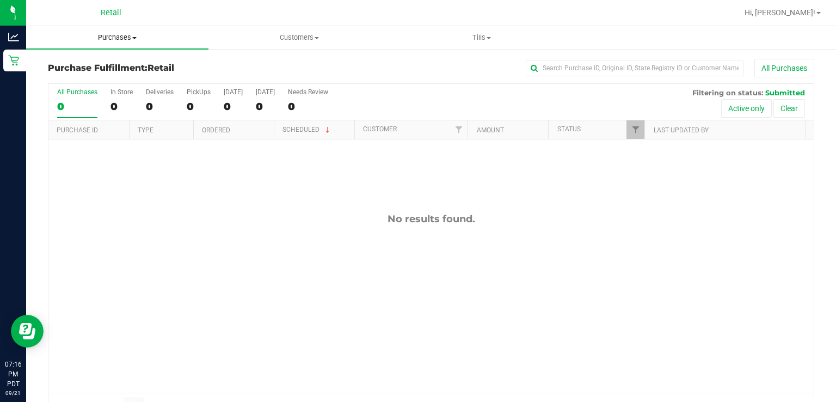
click at [102, 40] on span "Purchases" at bounding box center [117, 38] width 182 height 10
click at [101, 65] on span "Summary of purchases" at bounding box center [82, 65] width 112 height 9
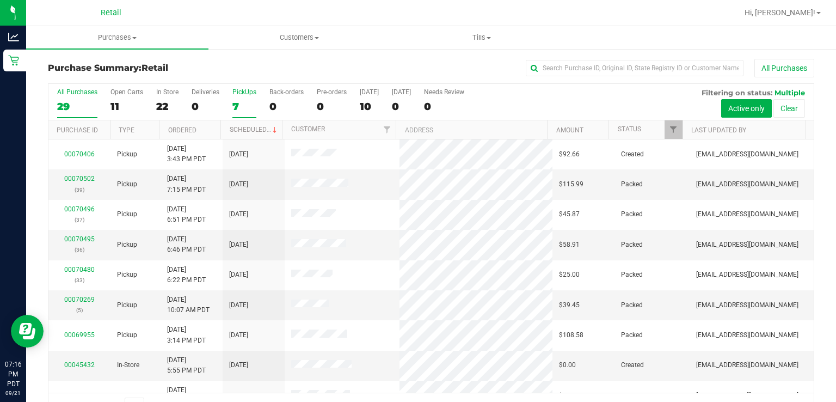
click at [240, 99] on label "PickUps 7" at bounding box center [244, 103] width 24 height 30
click at [0, 0] on input "PickUps 7" at bounding box center [0, 0] width 0 height 0
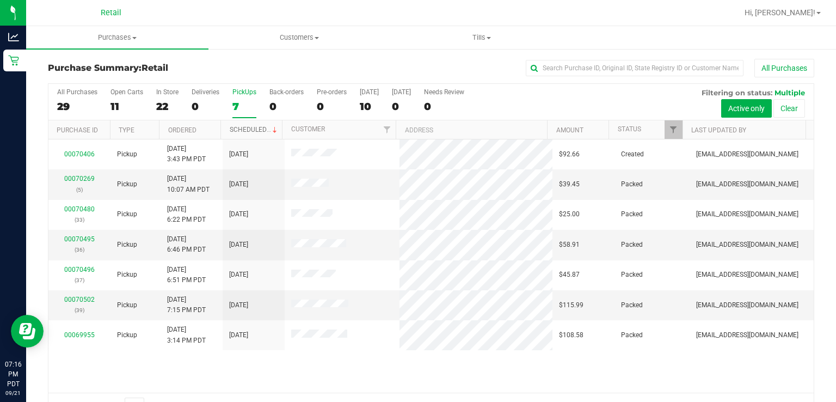
click at [255, 126] on link "Scheduled" at bounding box center [255, 130] width 50 height 8
click at [240, 96] on label "PickUps 7" at bounding box center [244, 103] width 24 height 30
click at [0, 0] on input "PickUps 7" at bounding box center [0, 0] width 0 height 0
